Goal: Transaction & Acquisition: Book appointment/travel/reservation

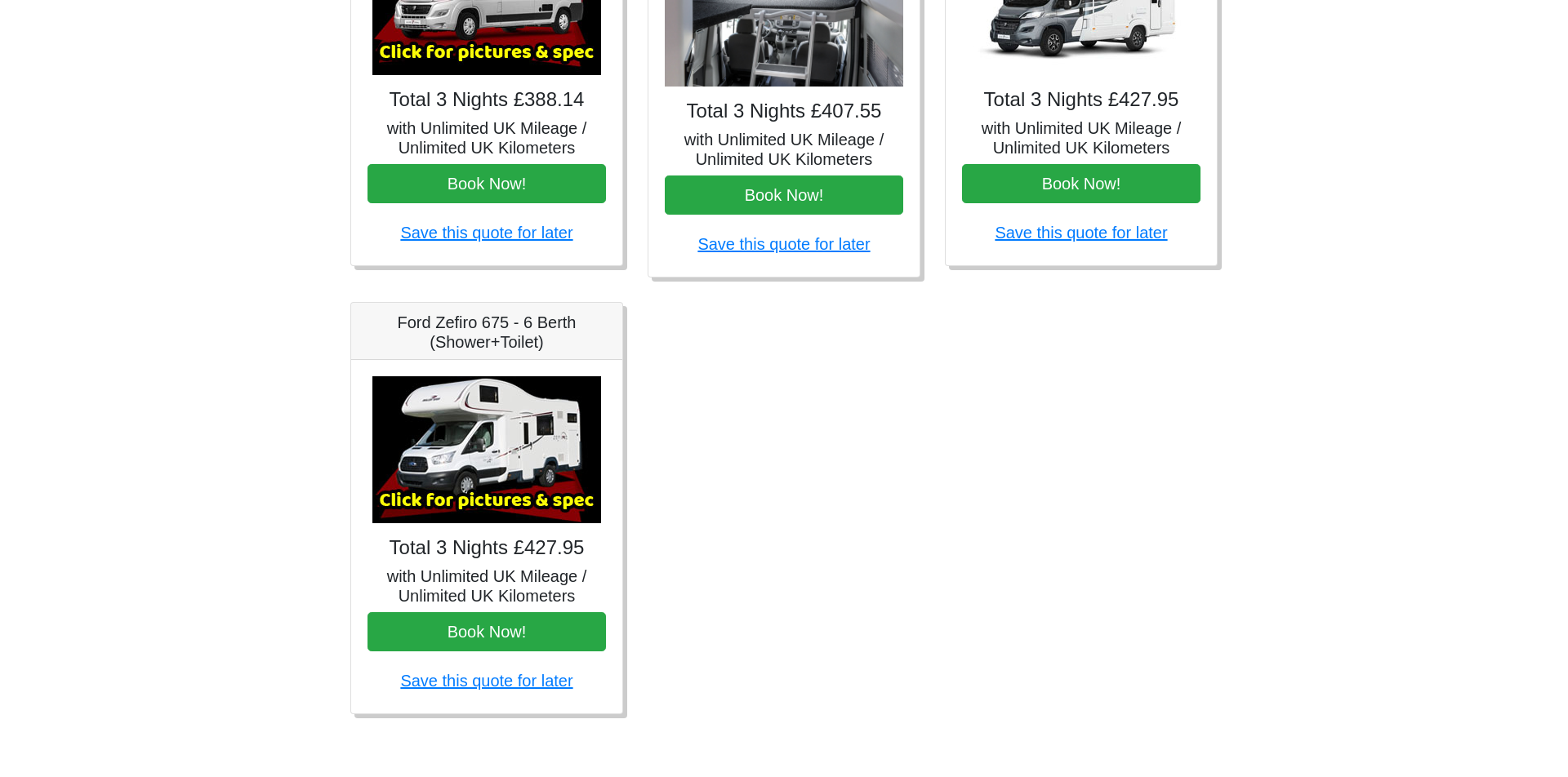
scroll to position [850, 0]
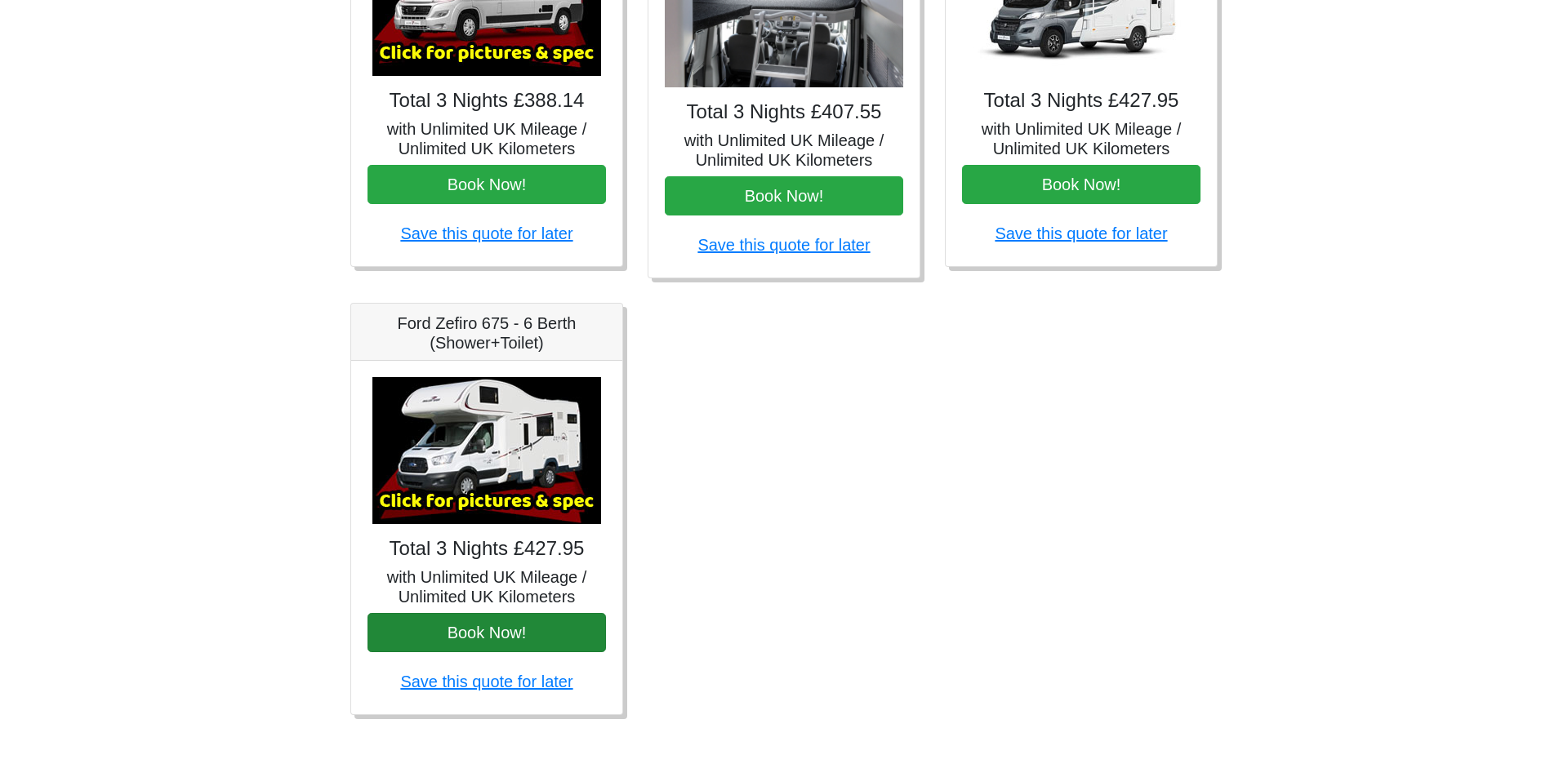
click at [538, 626] on button "Book Now!" at bounding box center [487, 632] width 239 height 39
click at [473, 521] on img at bounding box center [486, 450] width 229 height 147
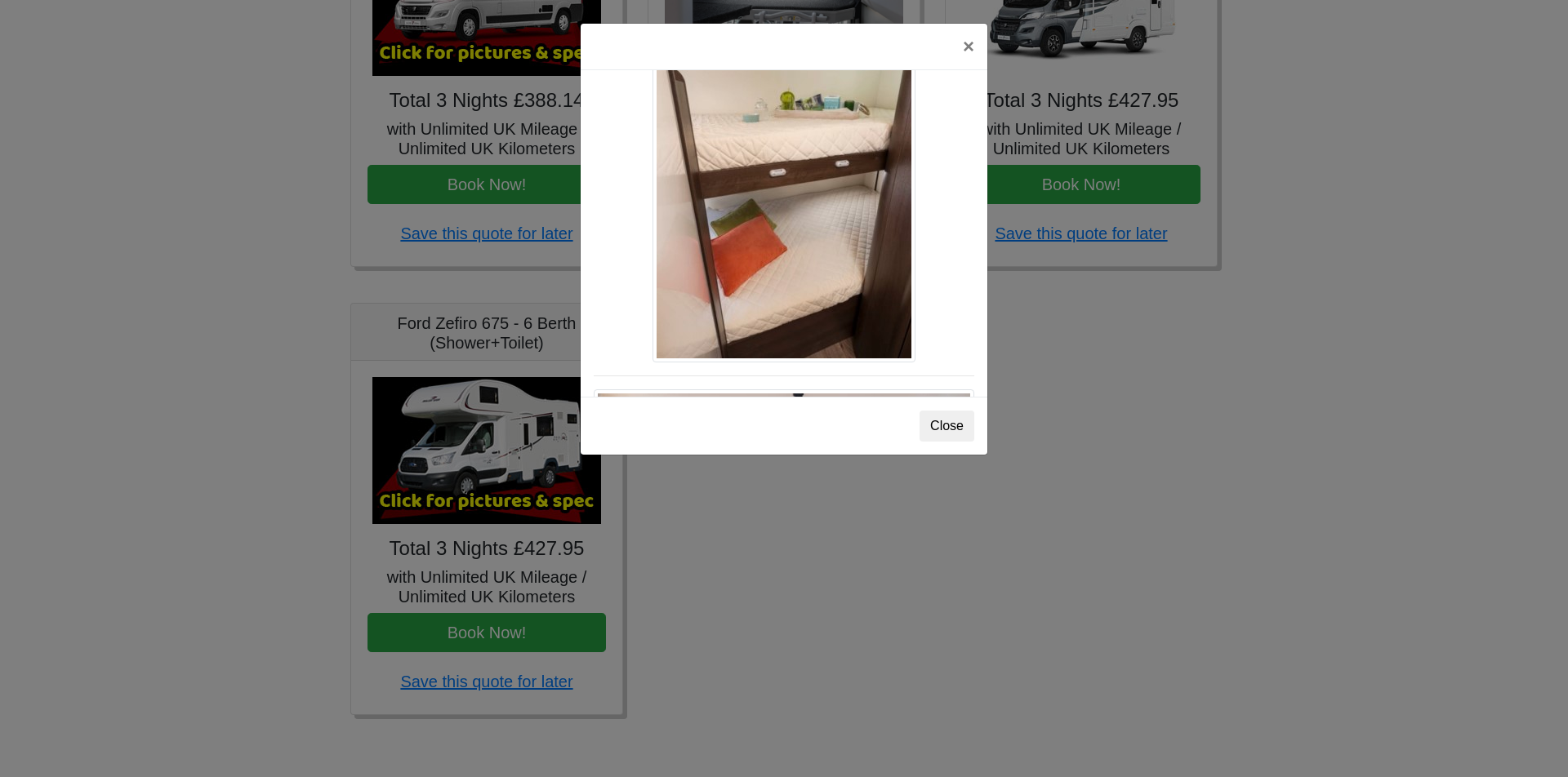
scroll to position [2024, 0]
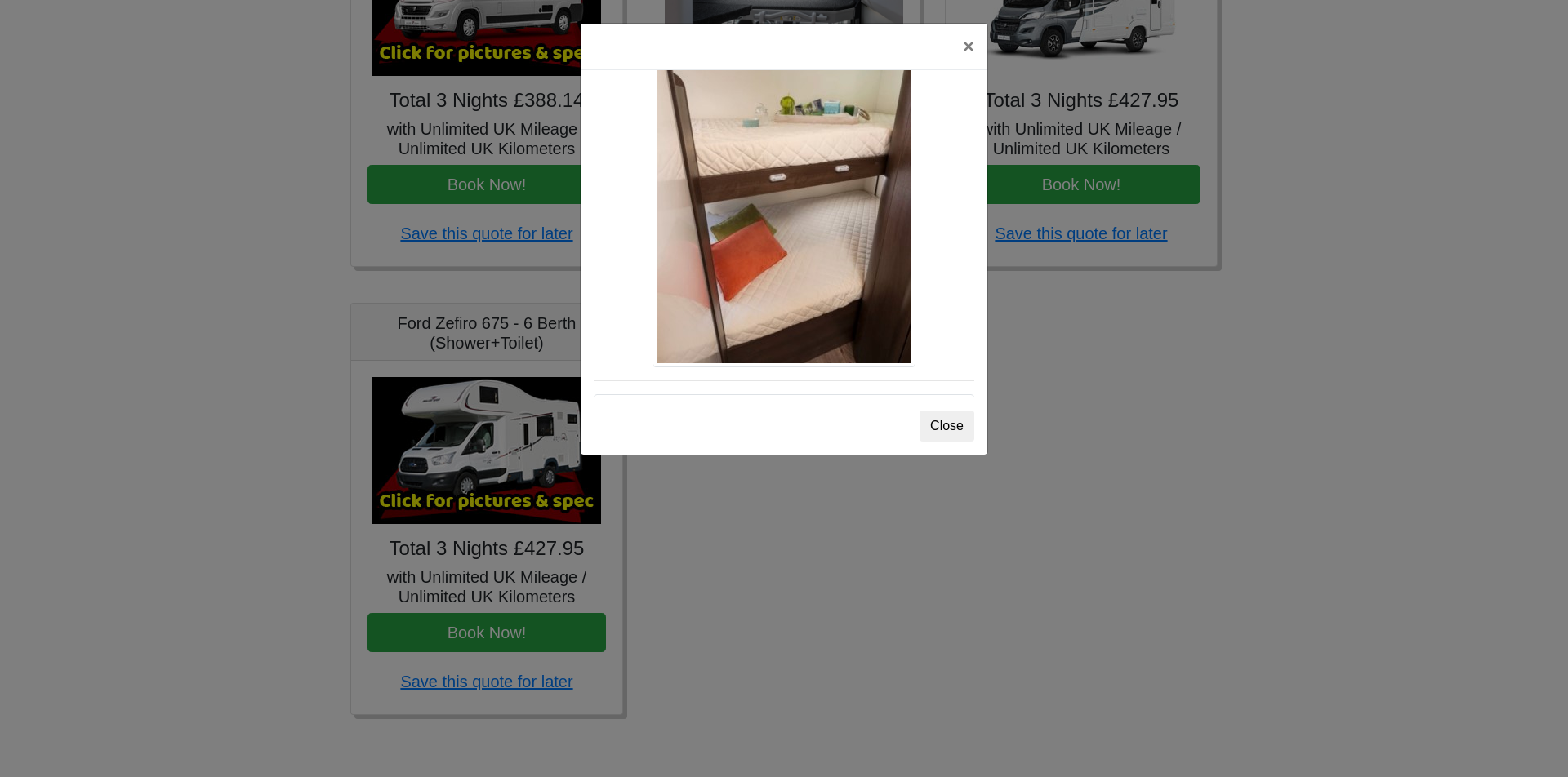
click at [946, 418] on button "Close" at bounding box center [947, 426] width 55 height 31
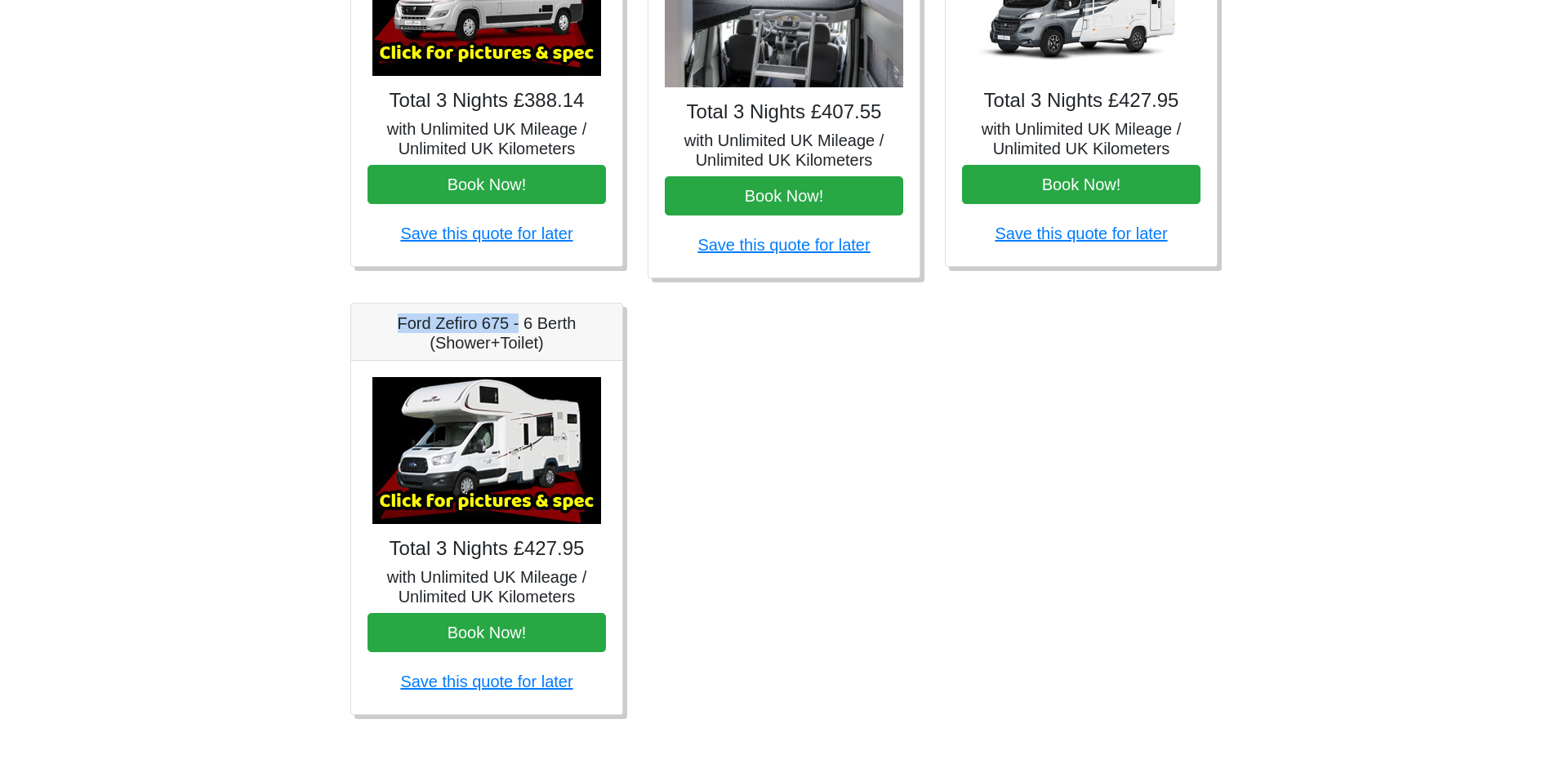
drag, startPoint x: 439, startPoint y: 319, endPoint x: 519, endPoint y: 319, distance: 80.0
click at [519, 319] on h5 "Ford Zefiro 675 - 6 Berth (Shower+Toilet)" at bounding box center [487, 333] width 239 height 39
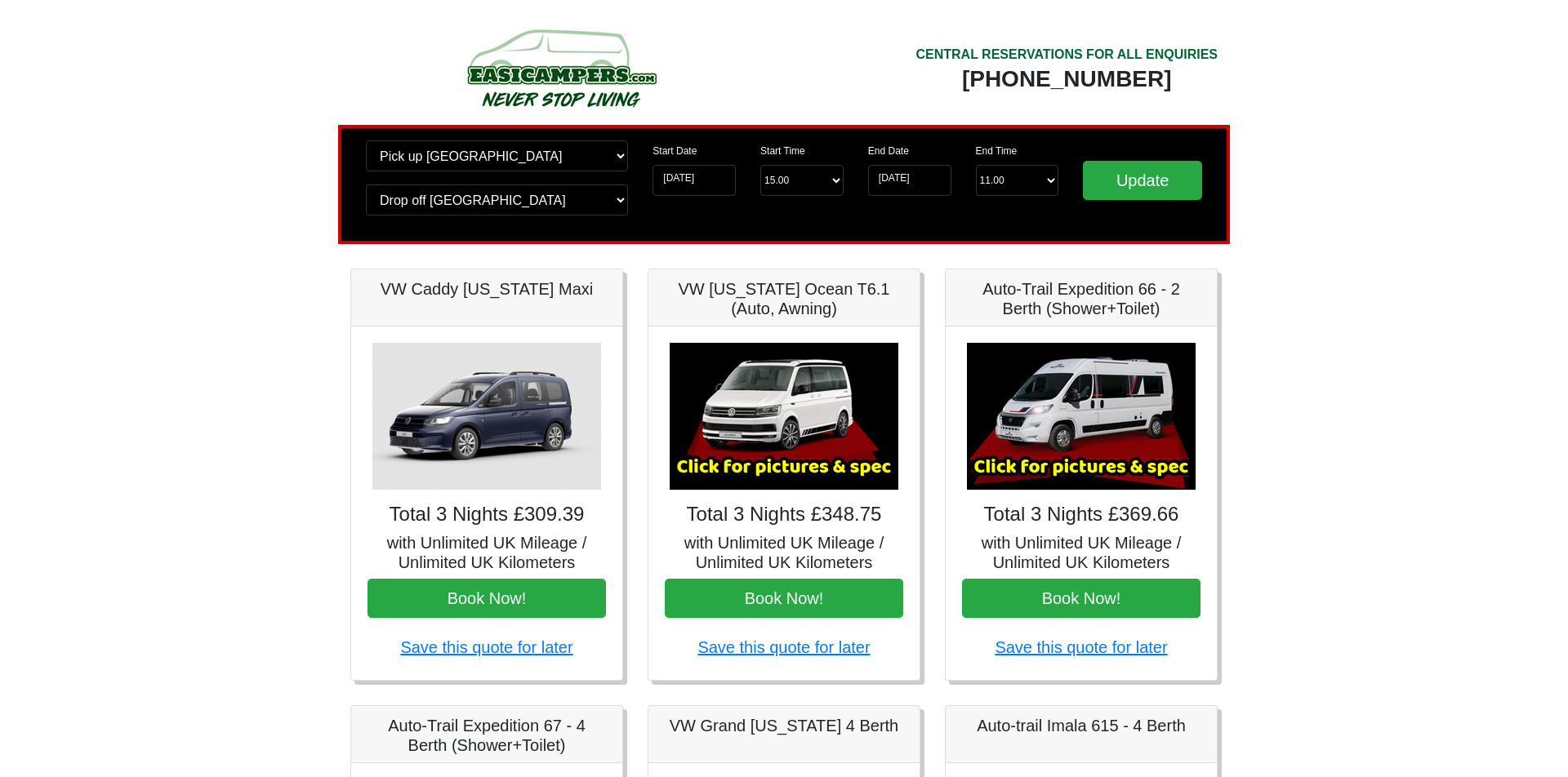
scroll to position [0, 0]
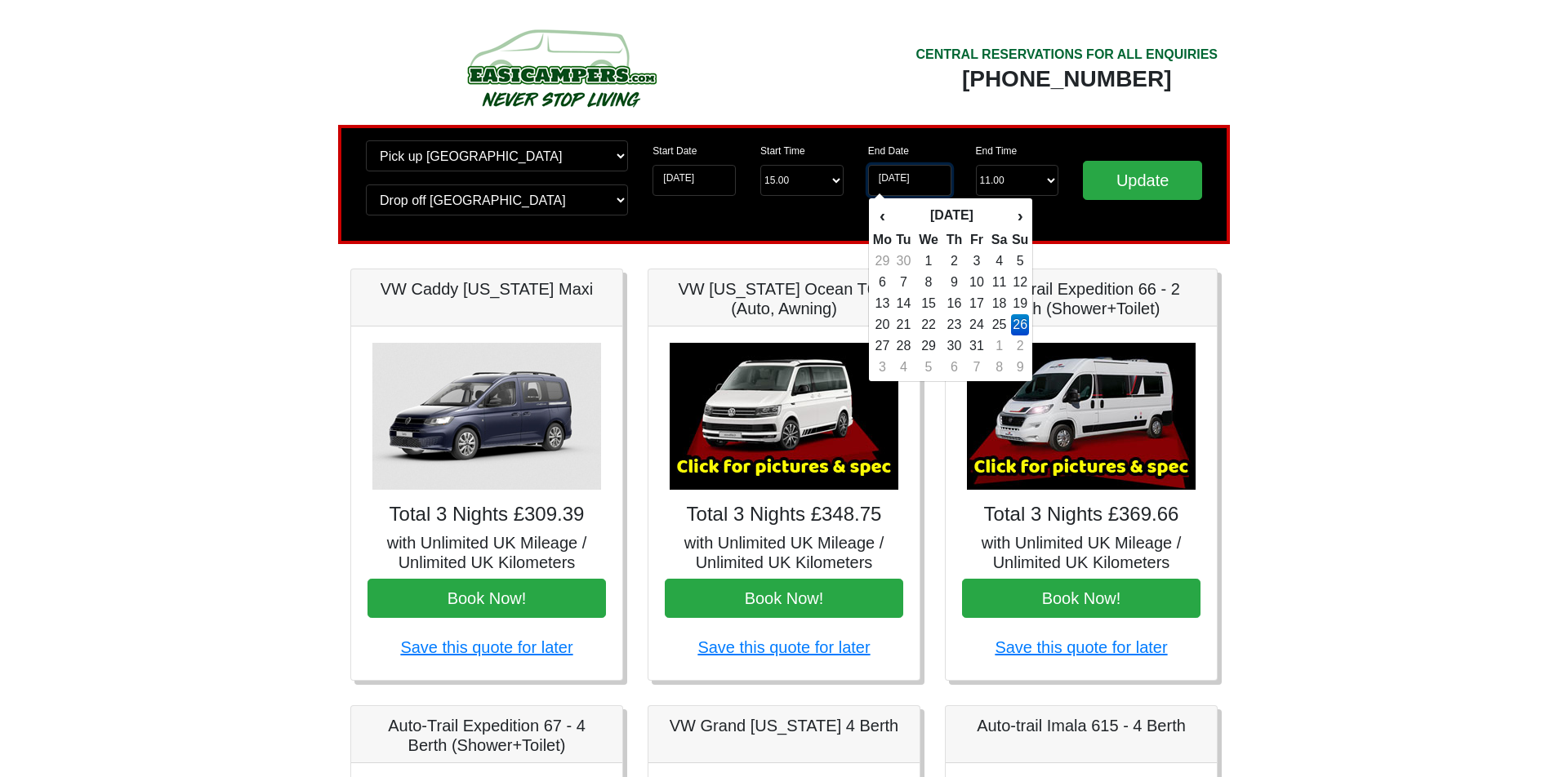
click at [919, 180] on input "[DATE]" at bounding box center [910, 180] width 83 height 31
click at [878, 340] on td "27" at bounding box center [882, 346] width 21 height 22
type input "[DATE]"
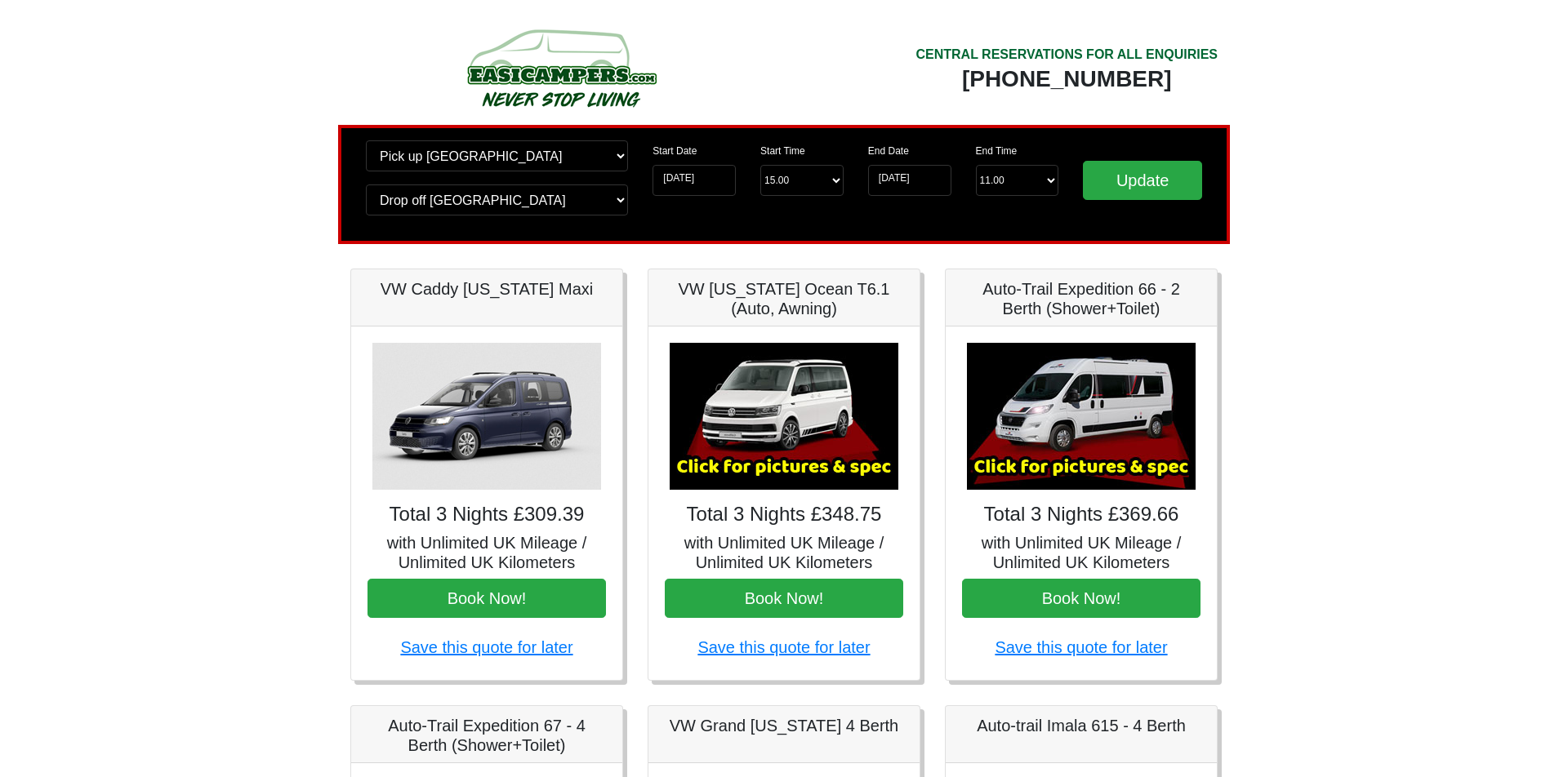
click at [1104, 200] on div "Update" at bounding box center [1142, 185] width 144 height 88
click at [1109, 191] on input "Update" at bounding box center [1142, 180] width 119 height 39
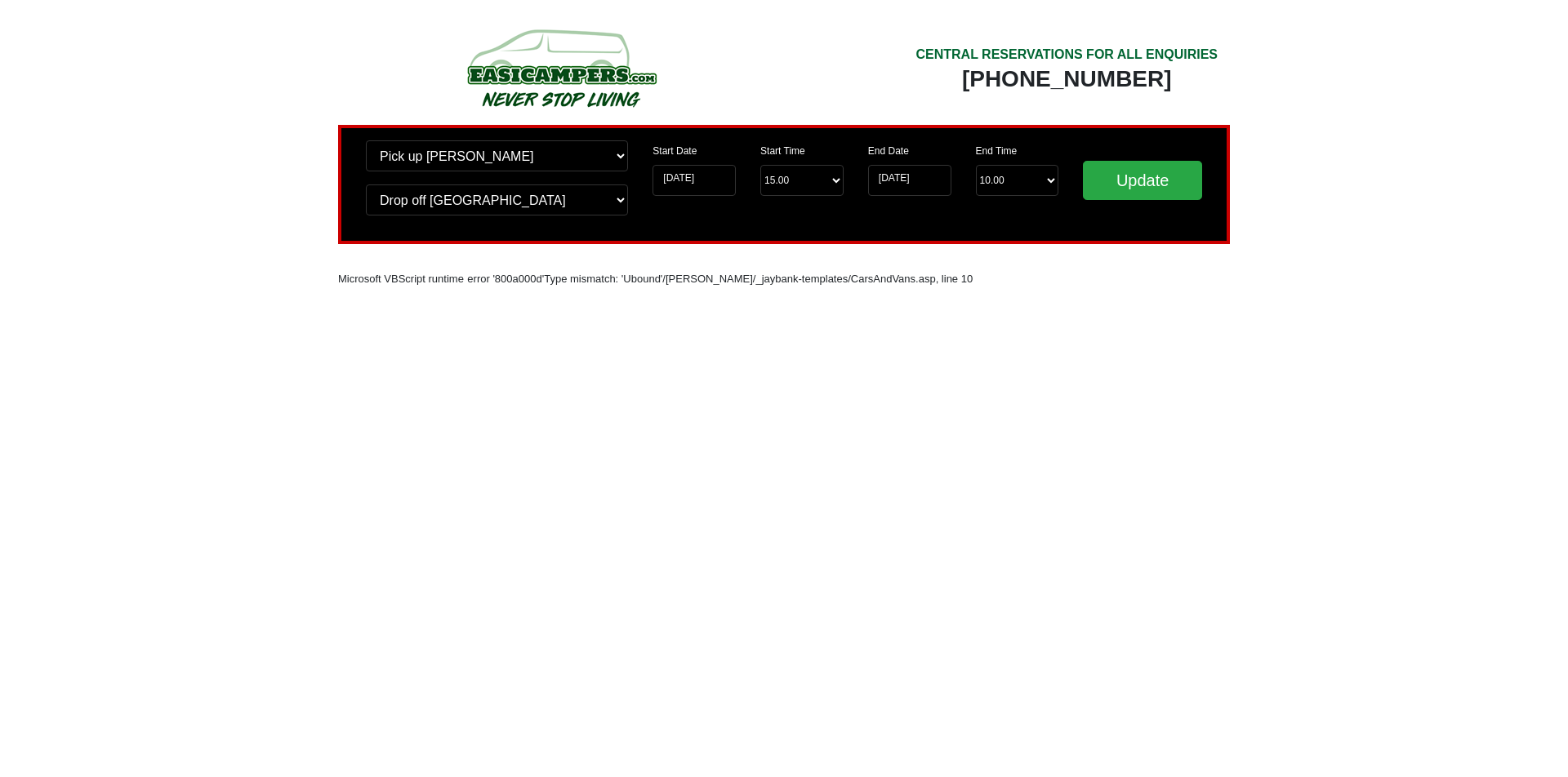
drag, startPoint x: 995, startPoint y: 83, endPoint x: 1288, endPoint y: 94, distance: 293.2
click at [1288, 92] on body "CENTRAL RESERVATIONS FOR ALL ENQUIRIES 00 44 ( 0 ) 1942 778899 Easicampers Book…" at bounding box center [784, 170] width 1568 height 340
copy div "[PHONE_NUMBER]"
click at [613, 340] on html "CENTRAL RESERVATIONS FOR ALL ENQUIRIES 00 44 ( 0 ) 1942 778899 Easicampers Book…" at bounding box center [784, 170] width 1568 height 340
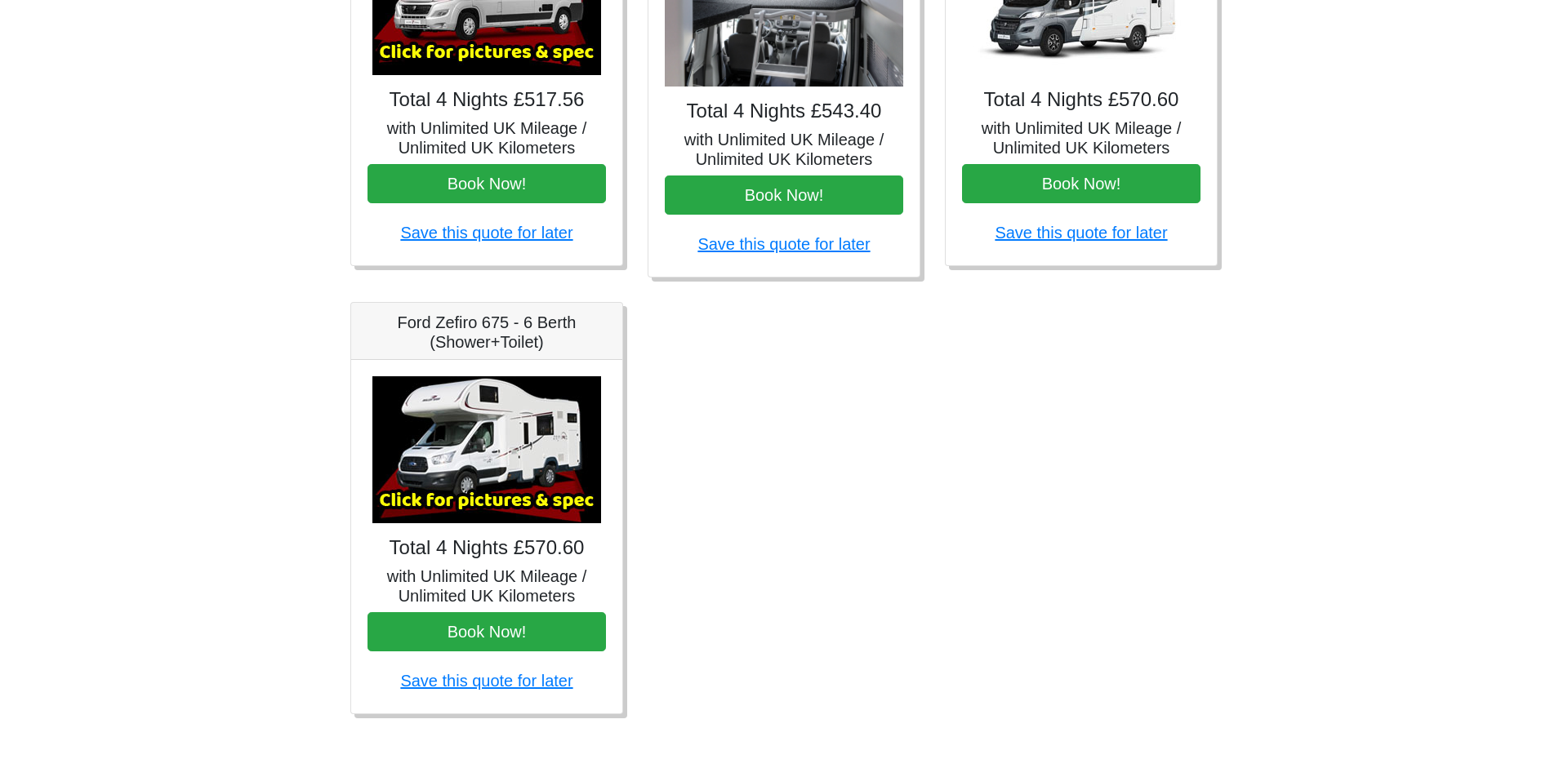
scroll to position [850, 0]
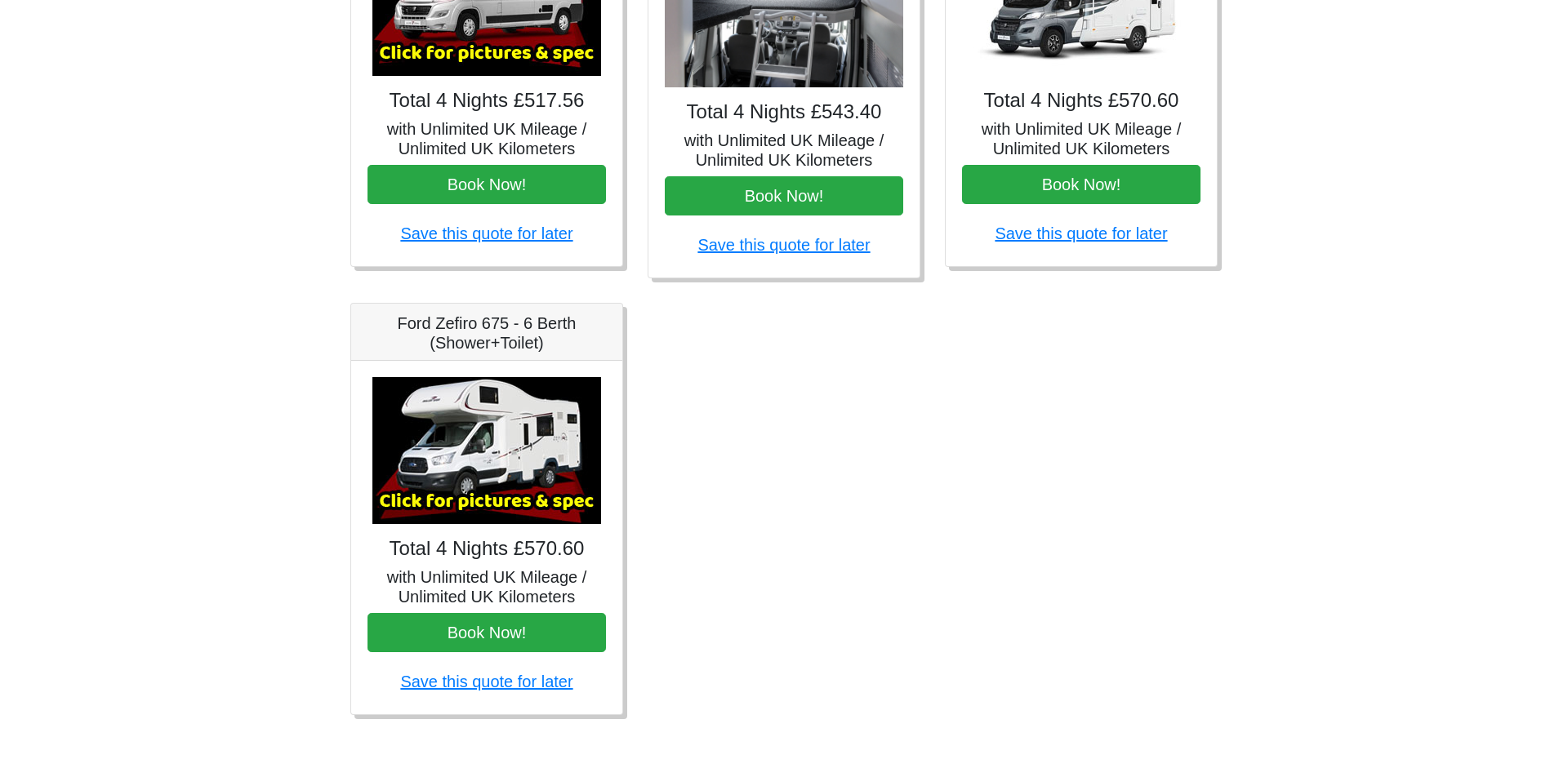
click at [461, 458] on img at bounding box center [486, 450] width 229 height 147
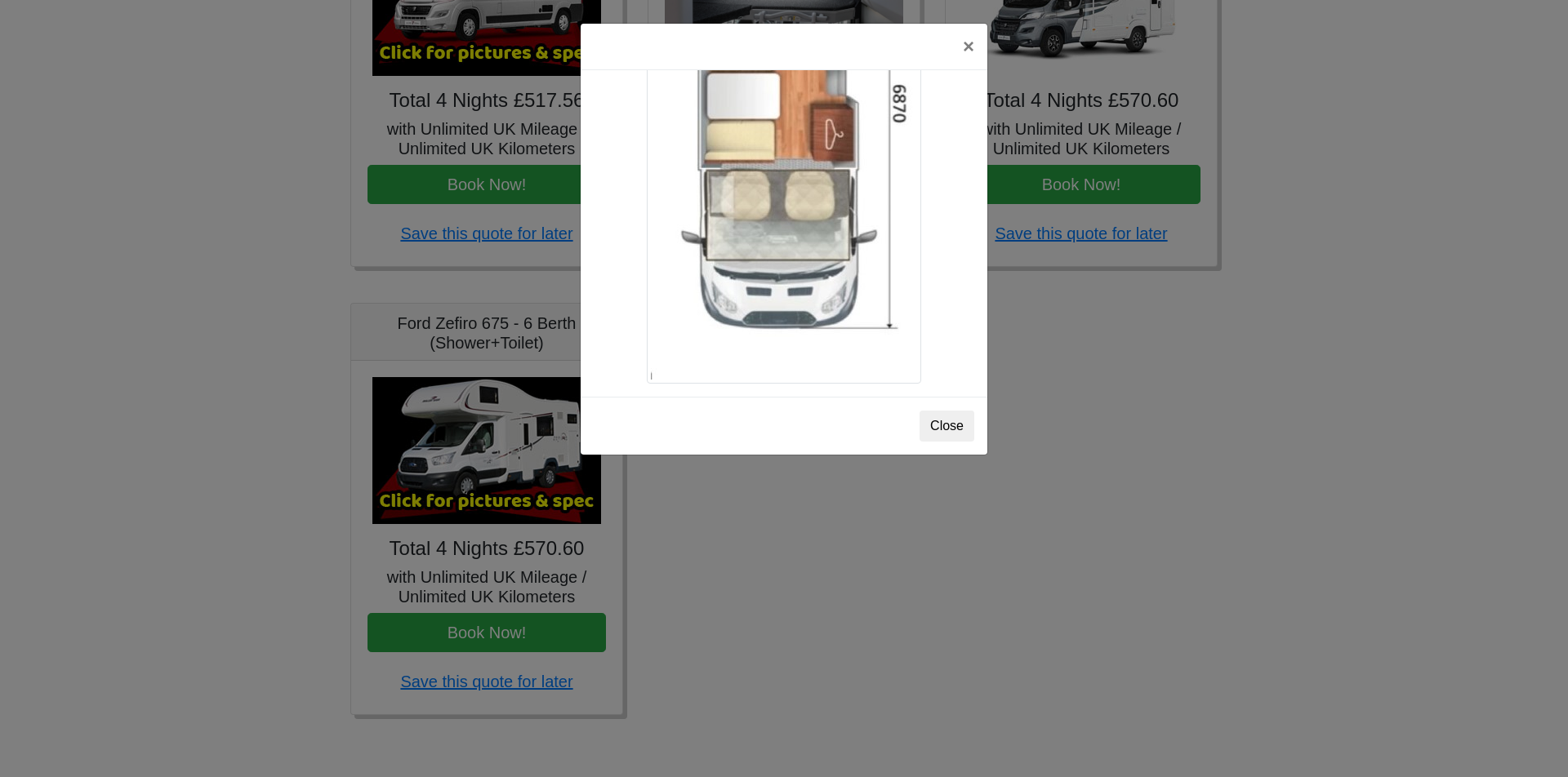
scroll to position [2914, 0]
click at [939, 413] on button "Close" at bounding box center [947, 426] width 55 height 31
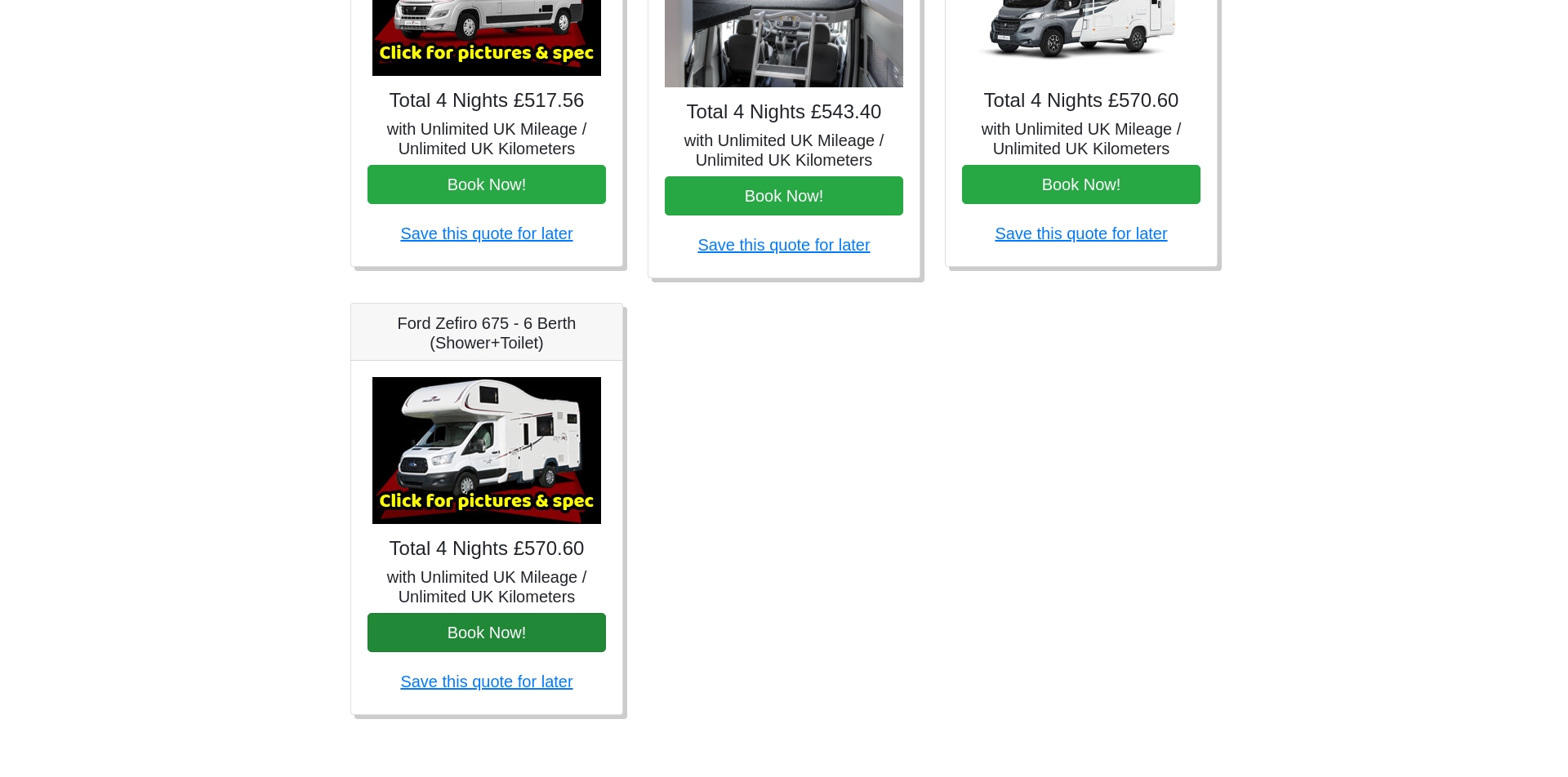
click at [490, 629] on button "Book Now!" at bounding box center [487, 632] width 239 height 39
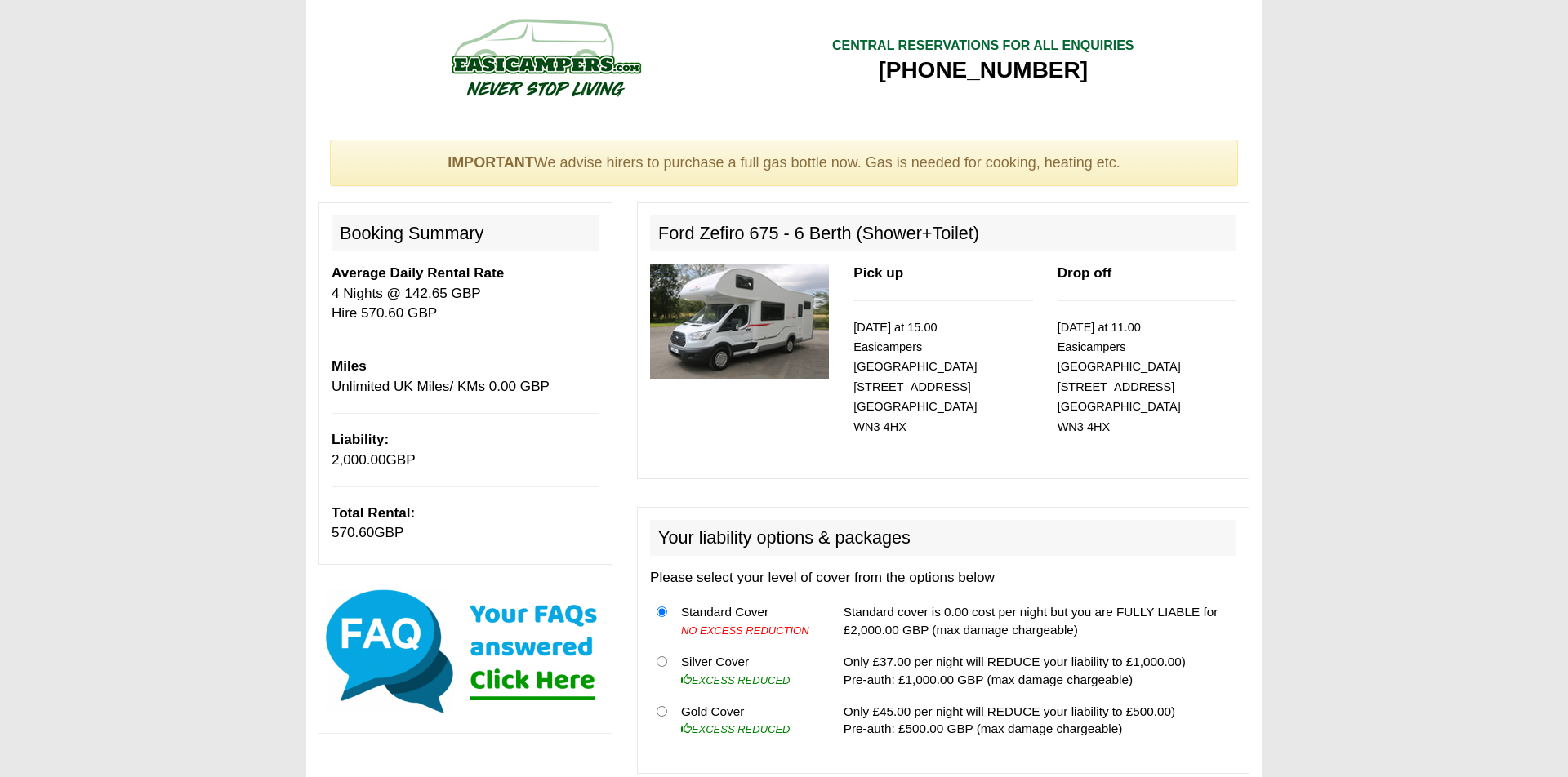
drag, startPoint x: 906, startPoint y: 345, endPoint x: 1032, endPoint y: 342, distance: 126.0
click at [1032, 342] on p "23/10/2025 at 15.00 Easicampers Manchester Airport 44-46 Queen Street Wigan WN3…" at bounding box center [942, 377] width 179 height 119
drag, startPoint x: 655, startPoint y: 231, endPoint x: 776, endPoint y: 226, distance: 121.1
click at [776, 226] on h2 "Ford Zefiro 675 - 6 Berth (Shower+Toilet)" at bounding box center [943, 233] width 587 height 36
copy h2 "Ford Zefiro 675"
